Goal: Entertainment & Leisure: Consume media (video, audio)

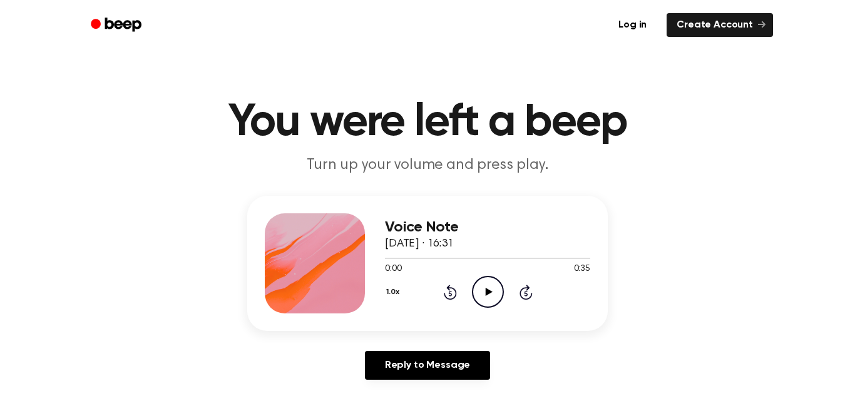
click at [487, 279] on icon "Play Audio" at bounding box center [488, 292] width 32 height 32
click at [492, 304] on icon "Play Audio" at bounding box center [488, 292] width 32 height 32
click at [490, 296] on icon "Play Audio" at bounding box center [488, 292] width 32 height 32
click at [482, 294] on icon "Play Audio" at bounding box center [488, 292] width 32 height 32
click at [476, 291] on icon "Play Audio" at bounding box center [488, 292] width 32 height 32
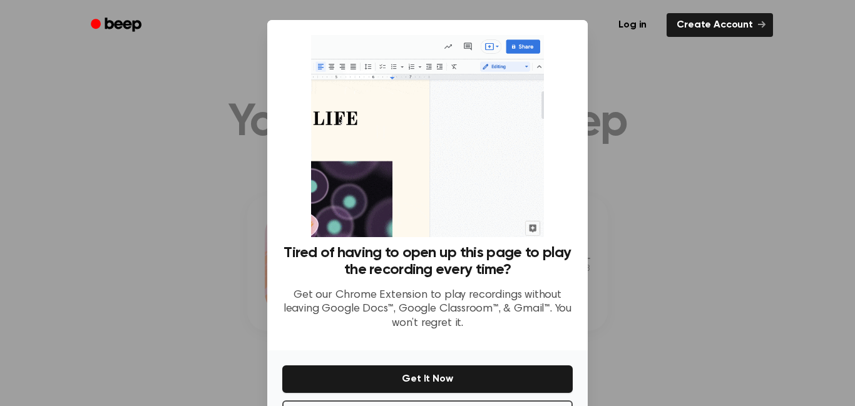
scroll to position [49, 0]
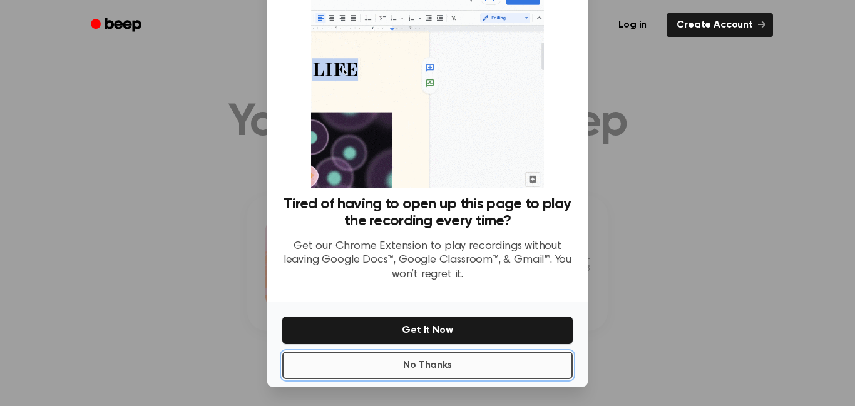
click at [417, 366] on button "No Thanks" at bounding box center [427, 366] width 291 height 28
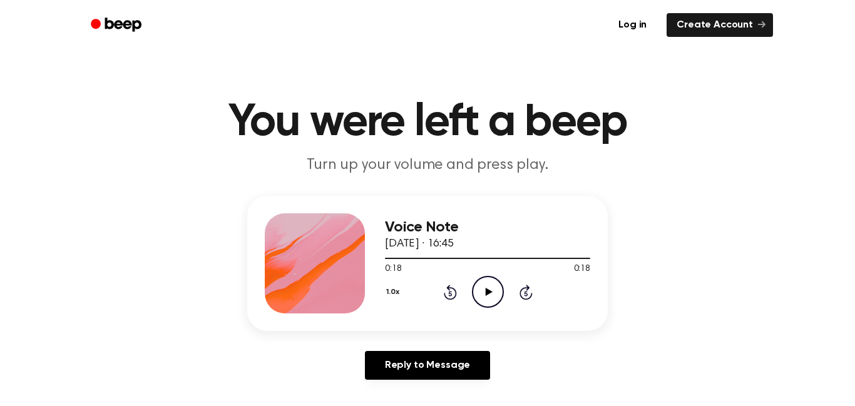
click at [496, 294] on icon "Play Audio" at bounding box center [488, 292] width 32 height 32
click at [483, 294] on icon "Play Audio" at bounding box center [488, 292] width 32 height 32
